Goal: Task Accomplishment & Management: Manage account settings

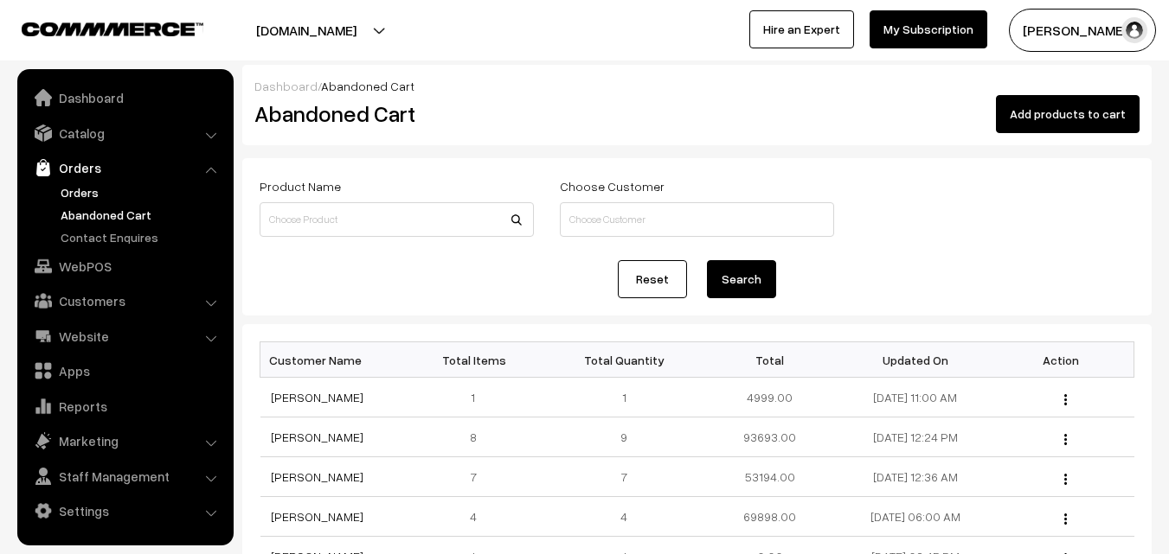
click at [80, 190] on link "Orders" at bounding box center [141, 192] width 171 height 18
click at [75, 187] on link "Orders" at bounding box center [141, 192] width 171 height 18
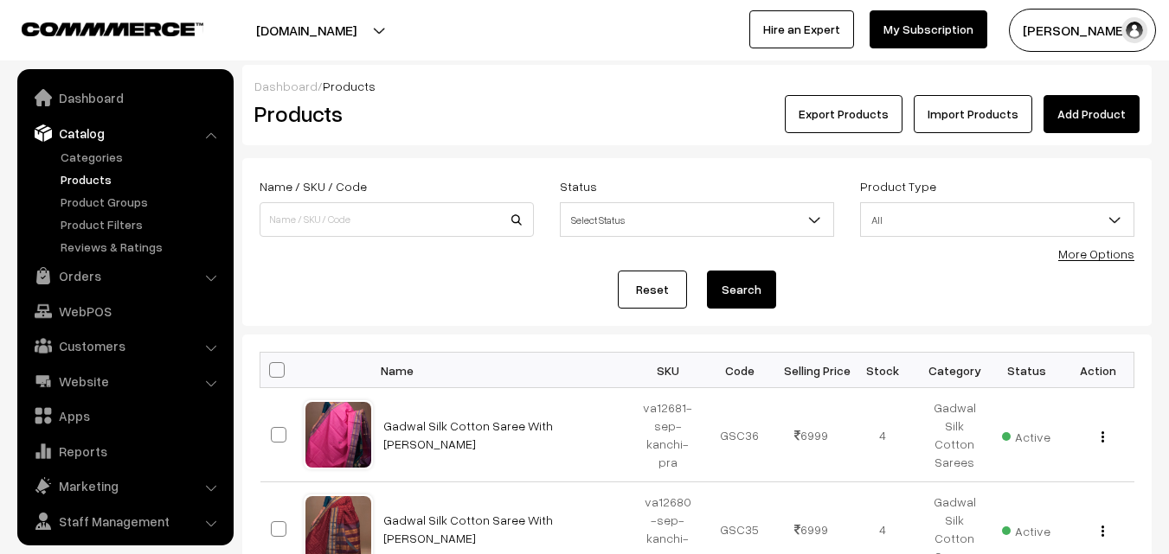
scroll to position [43, 0]
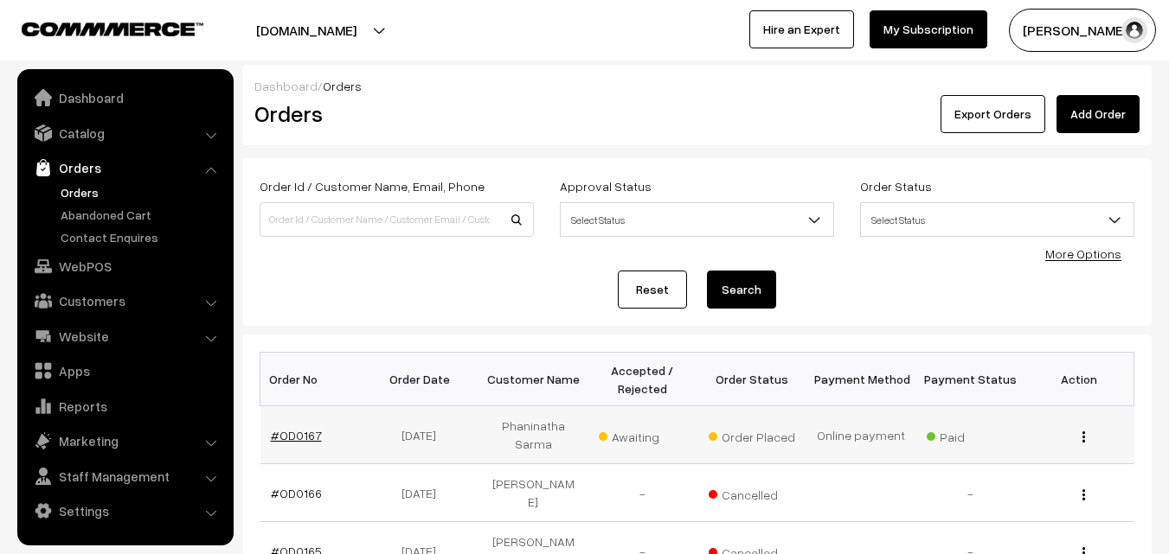
click at [306, 428] on link "#OD0167" at bounding box center [296, 435] width 51 height 15
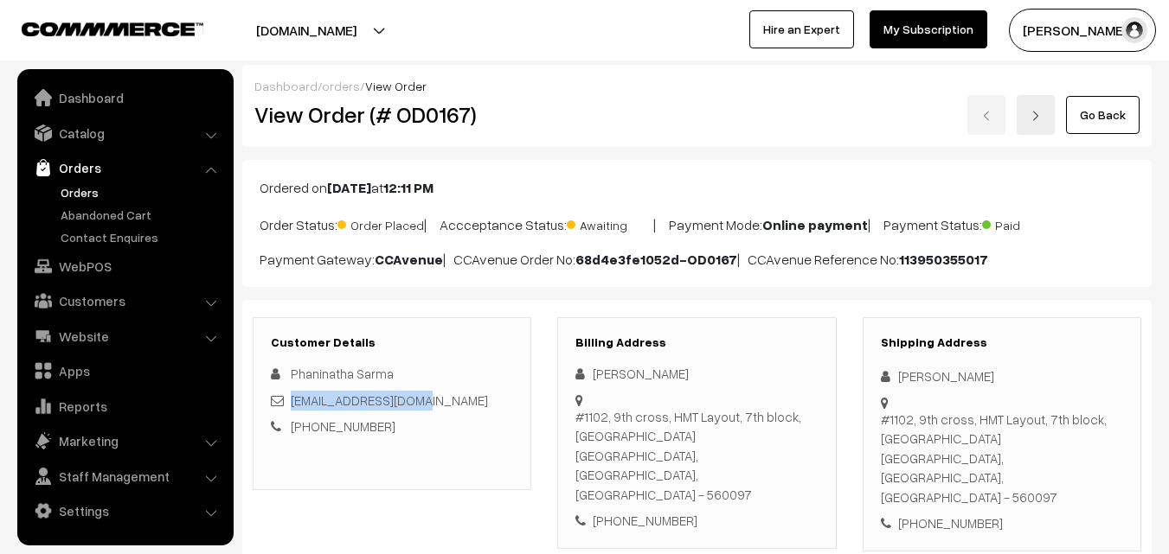
drag, startPoint x: 0, startPoint y: 0, endPoint x: 291, endPoint y: 408, distance: 501.6
click at [291, 408] on div "[EMAIL_ADDRESS][DOMAIN_NAME]" at bounding box center [392, 401] width 242 height 20
copy link "[EMAIL_ADDRESS][DOMAIN_NAME]"
